Goal: Navigation & Orientation: Find specific page/section

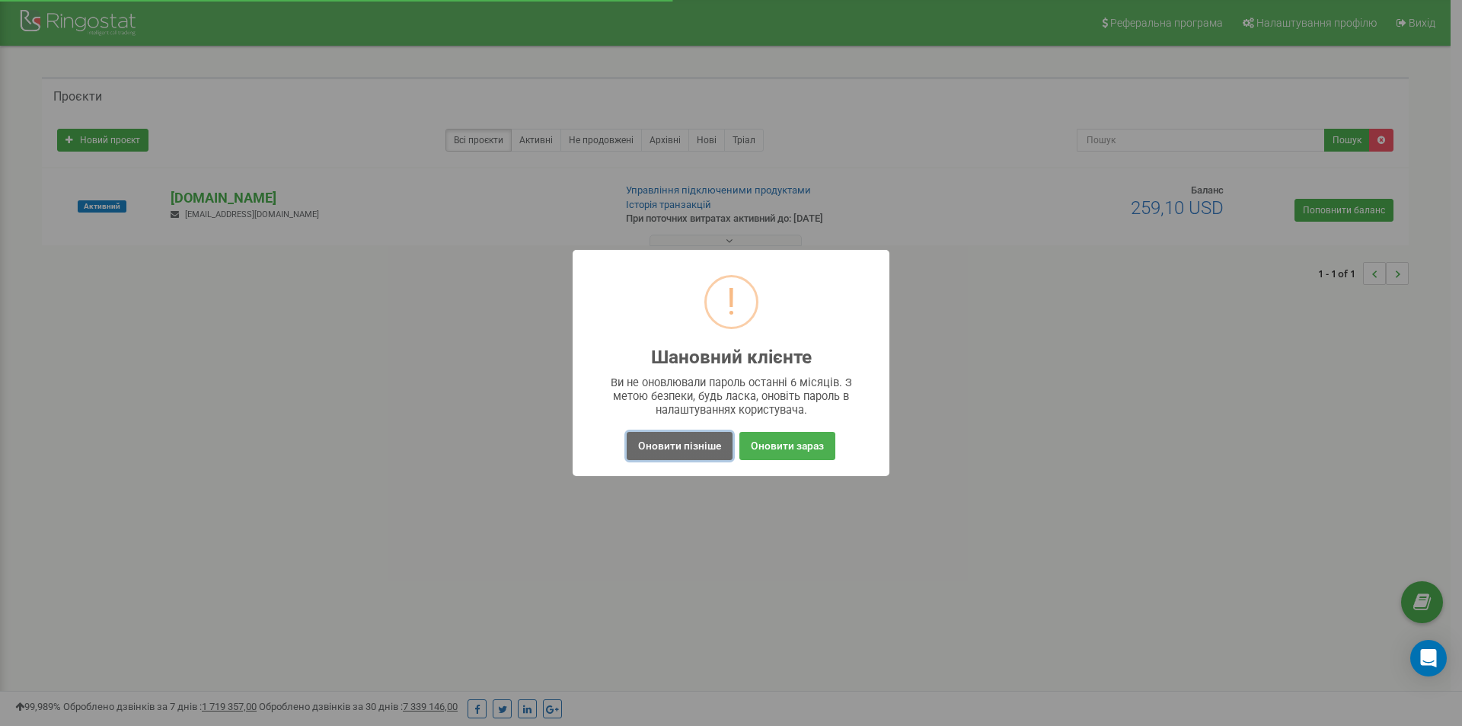
click at [715, 448] on button "Оновити пізніше" at bounding box center [680, 446] width 106 height 28
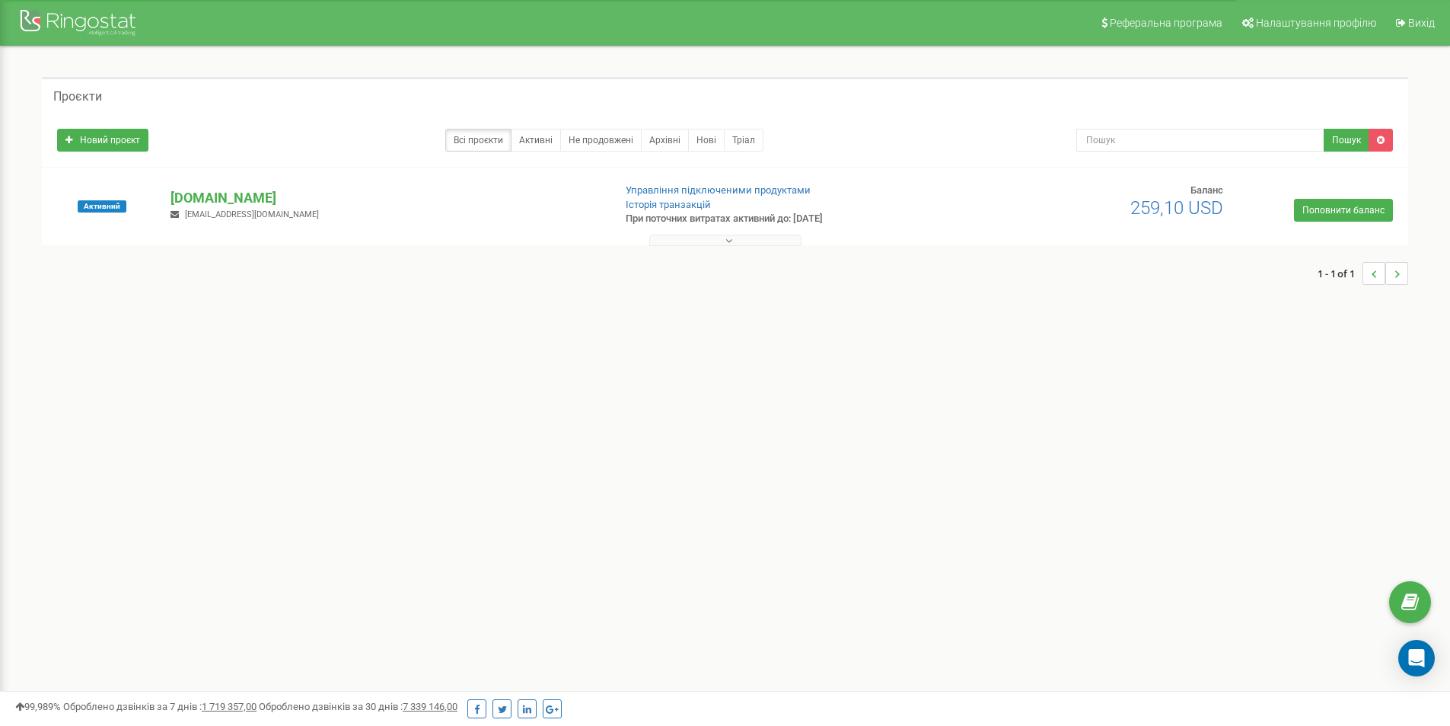
click at [366, 211] on div "[DOMAIN_NAME] [EMAIL_ADDRESS][DOMAIN_NAME]" at bounding box center [385, 204] width 453 height 33
click at [266, 203] on p "[DOMAIN_NAME]" at bounding box center [386, 198] width 430 height 20
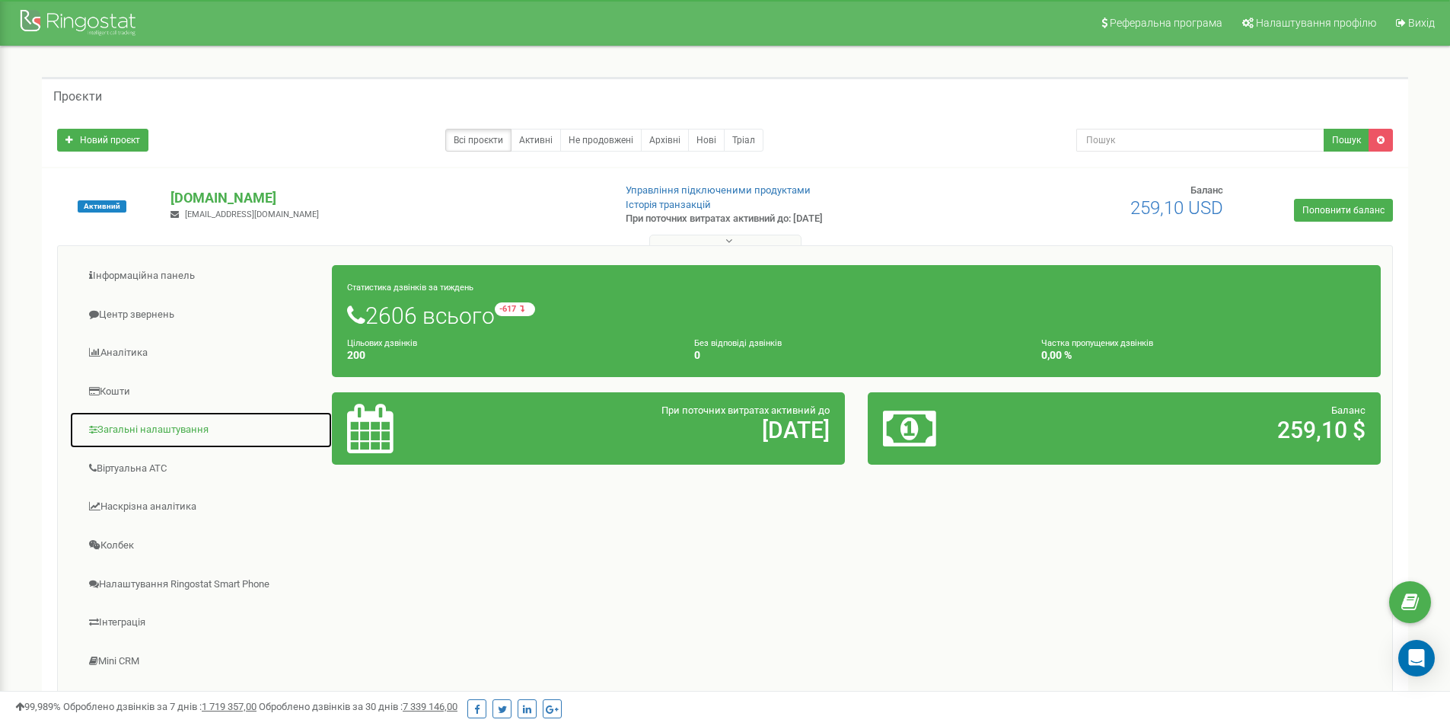
click at [180, 422] on link "Загальні налаштування" at bounding box center [200, 429] width 263 height 37
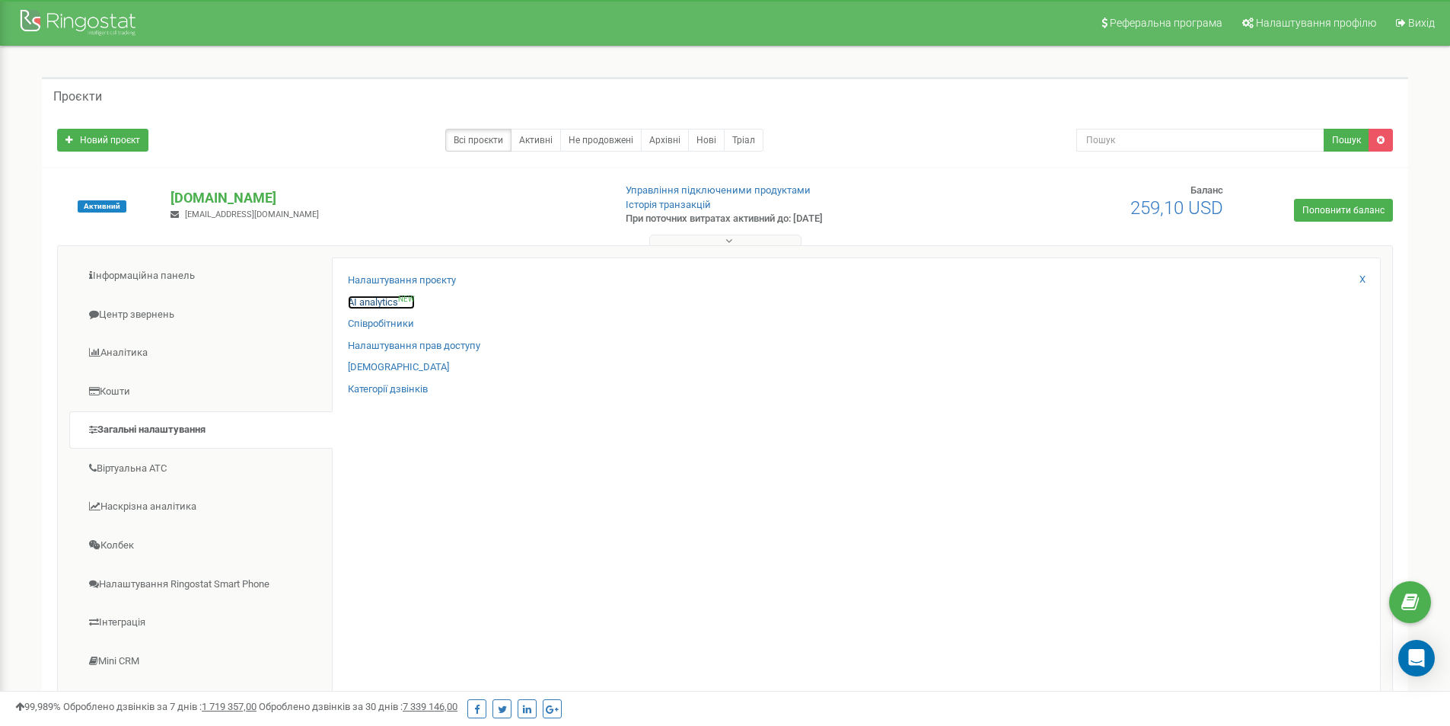
click at [368, 301] on link "AI analytics NEW" at bounding box center [381, 302] width 67 height 14
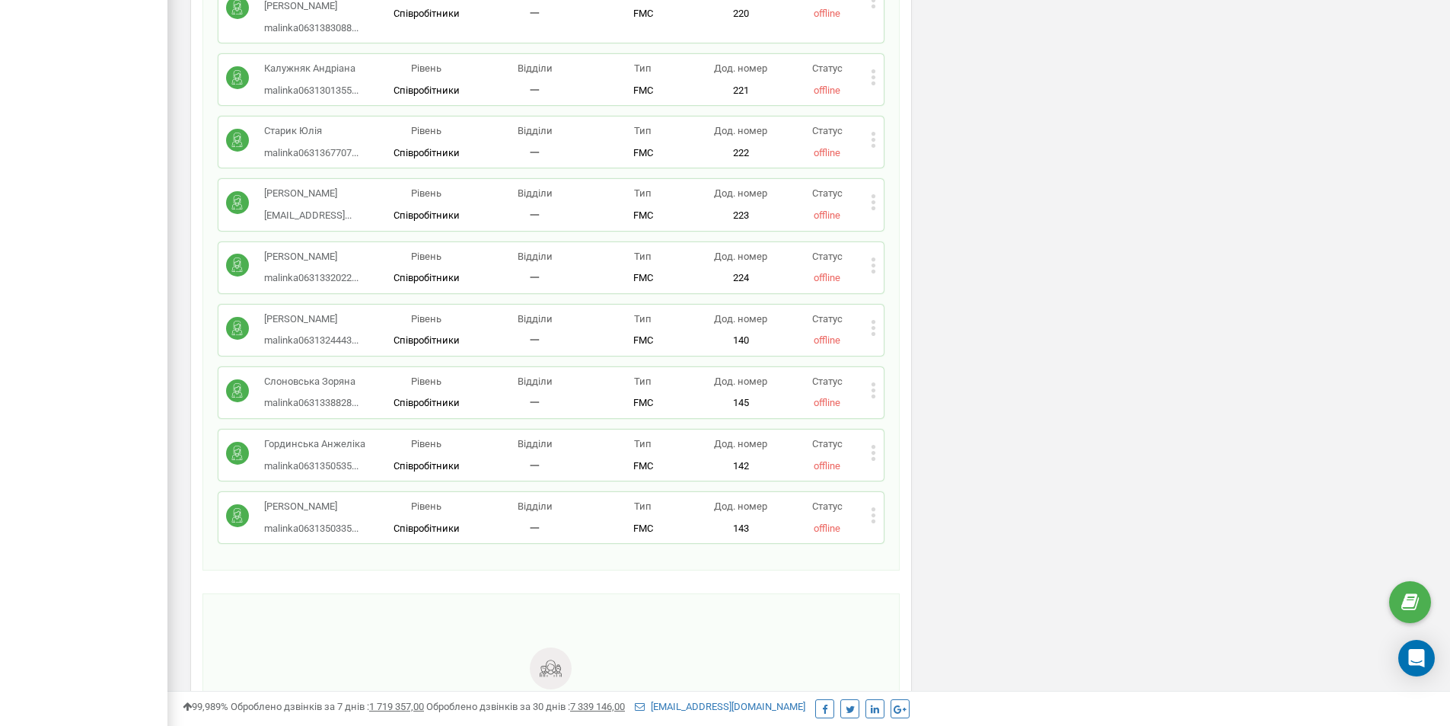
scroll to position [1675, 0]
